Goal: Obtain resource: Obtain resource

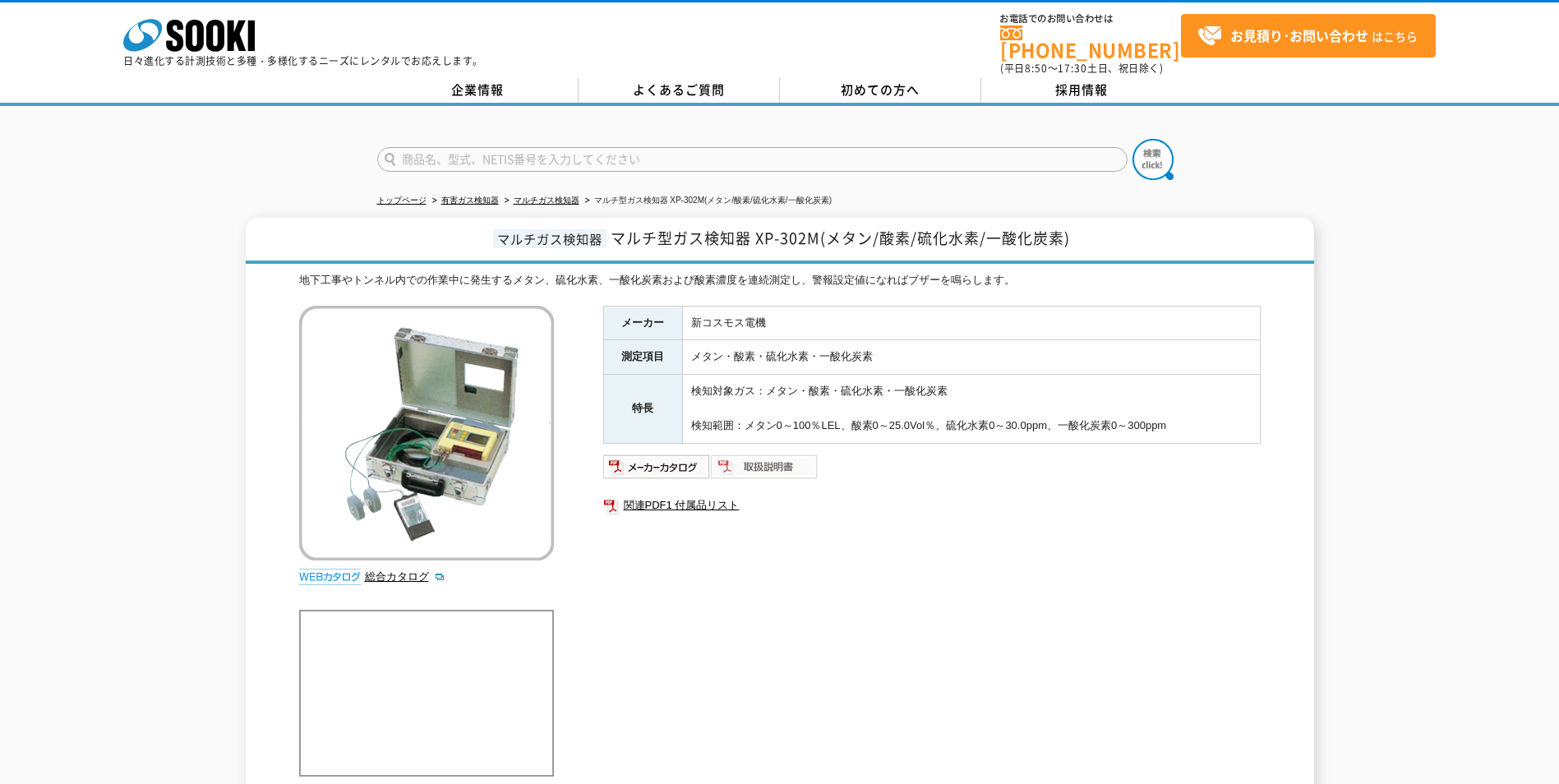
click at [740, 455] on img at bounding box center [765, 467] width 108 height 26
click at [649, 453] on img at bounding box center [657, 467] width 108 height 26
click at [669, 495] on link "関連PDF1 付属品リスト" at bounding box center [932, 505] width 657 height 21
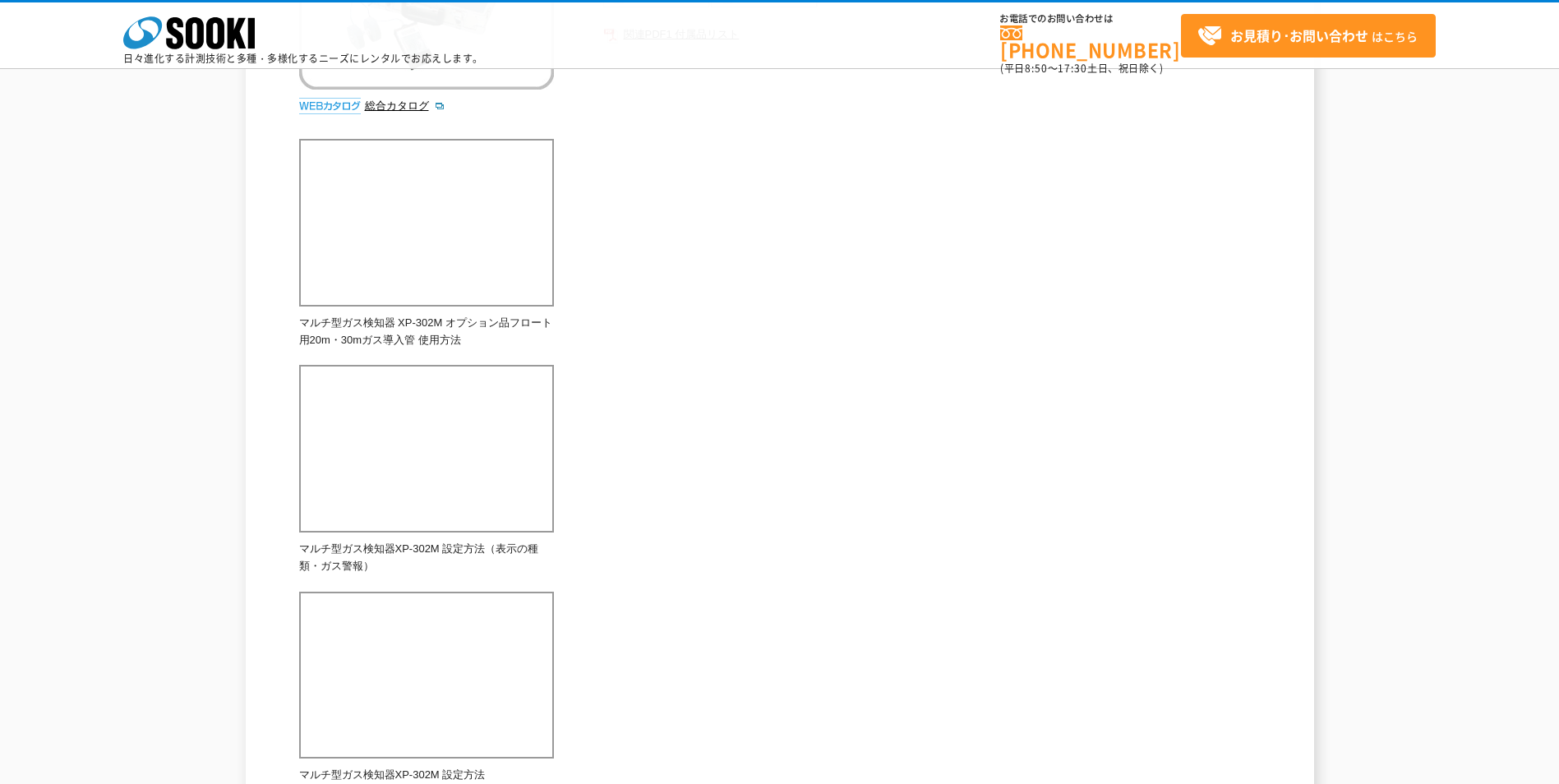
scroll to position [423, 0]
